Goal: Information Seeking & Learning: Understand process/instructions

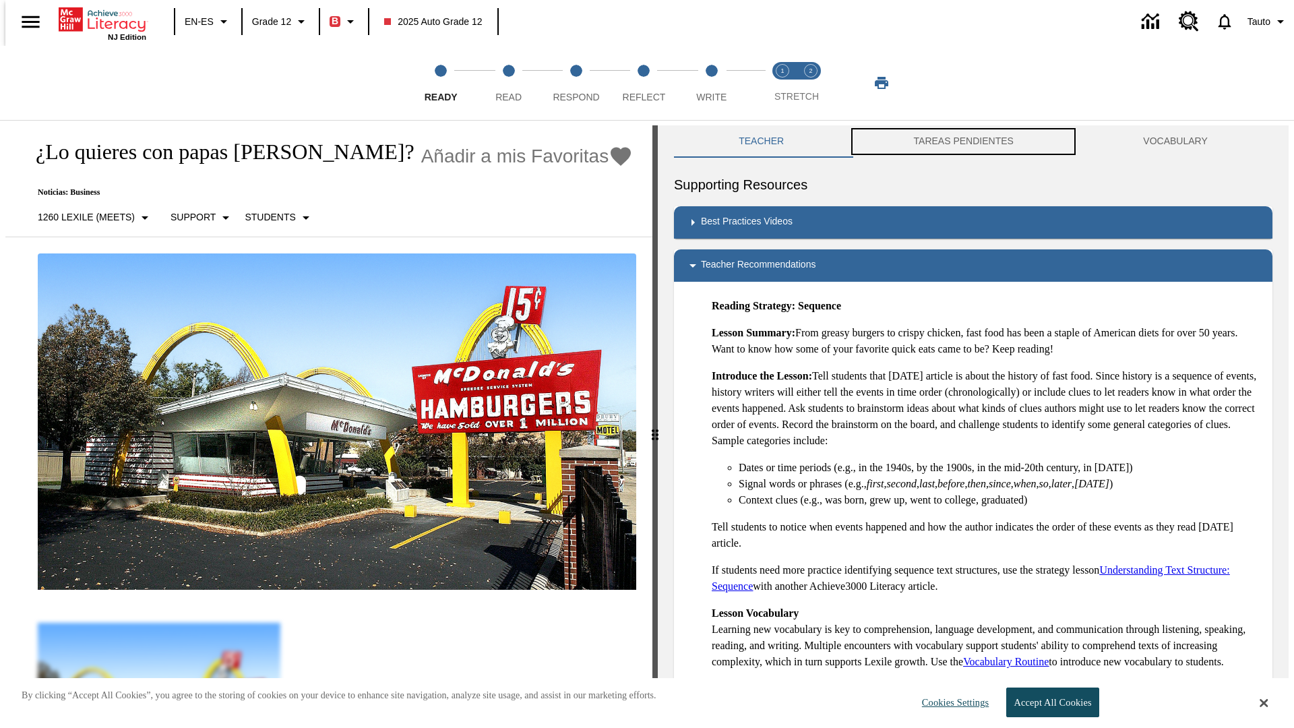
click at [964, 142] on button "TAREAS PENDIENTES" at bounding box center [964, 141] width 230 height 32
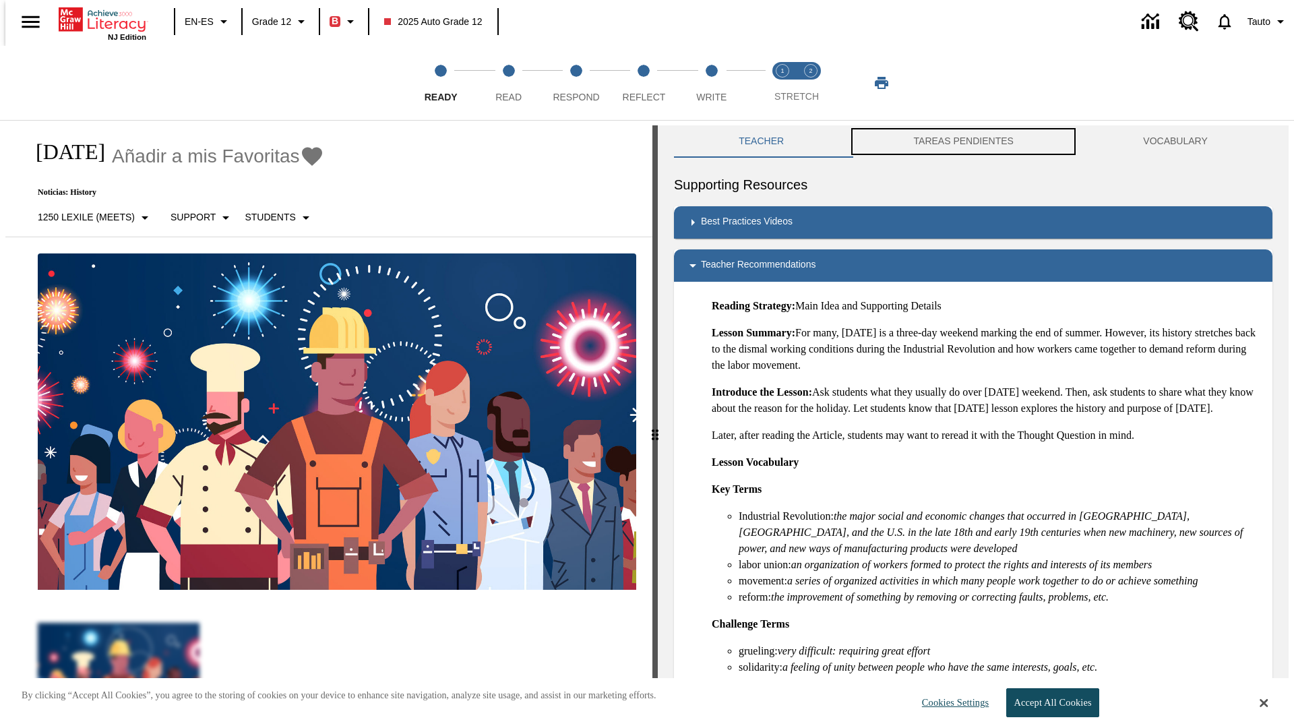
click at [964, 142] on button "TAREAS PENDIENTES" at bounding box center [964, 141] width 230 height 32
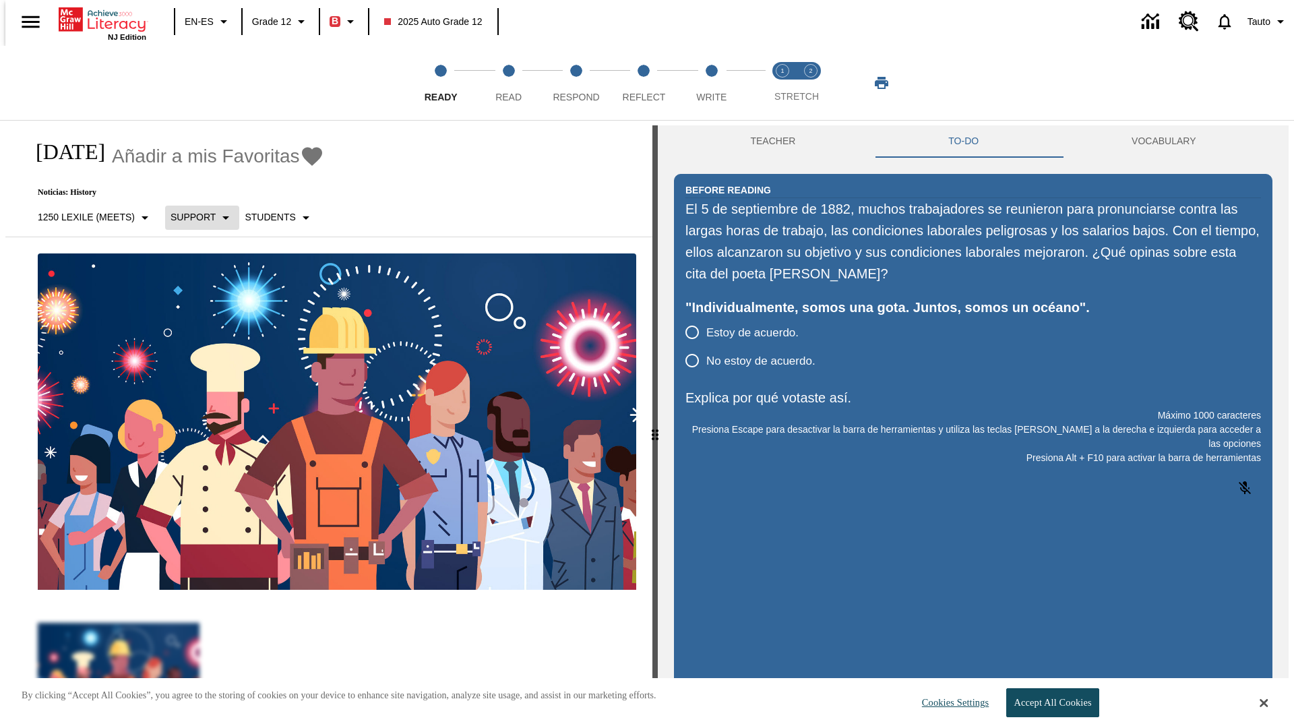
click at [195, 217] on p "Support" at bounding box center [193, 217] width 45 height 14
click at [210, 296] on p "Support" at bounding box center [210, 296] width 80 height 14
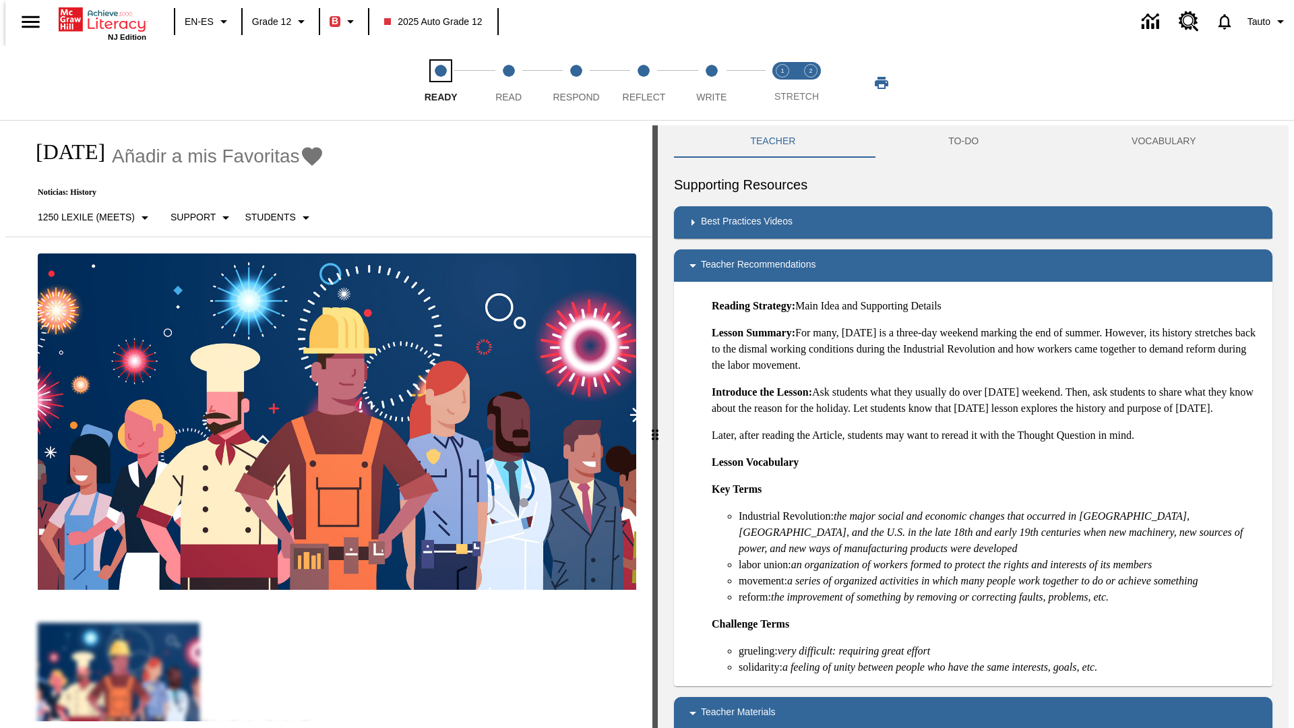
click at [441, 83] on span "Ready" at bounding box center [441, 92] width 33 height 24
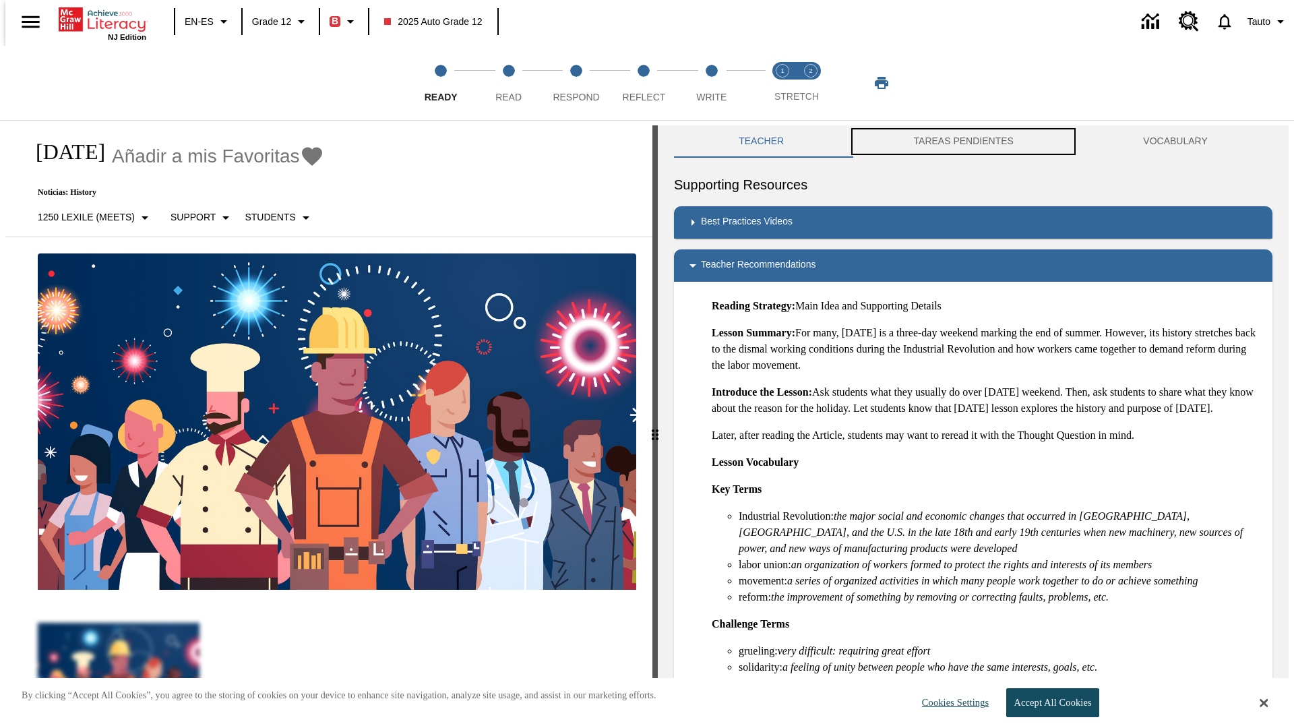
click at [964, 142] on button "TAREAS PENDIENTES" at bounding box center [964, 141] width 230 height 32
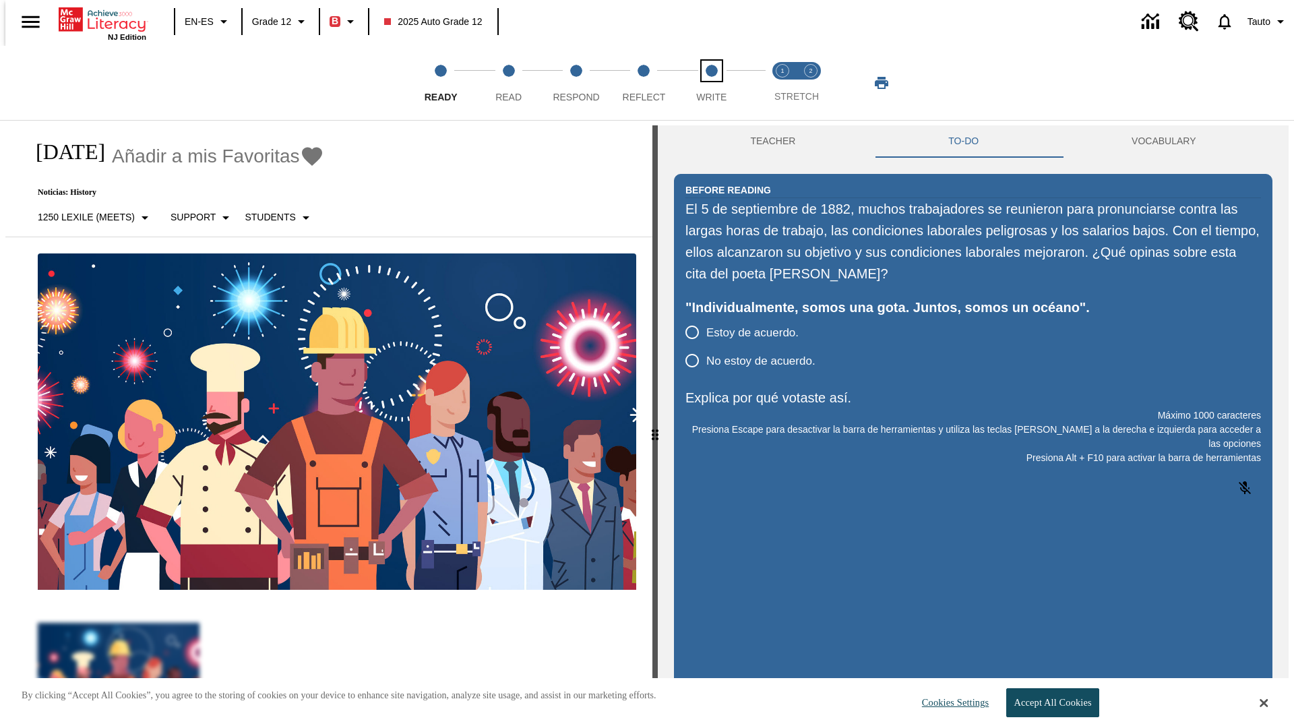
click at [711, 83] on span "Write" at bounding box center [711, 92] width 30 height 24
